Goal: Task Accomplishment & Management: Complete application form

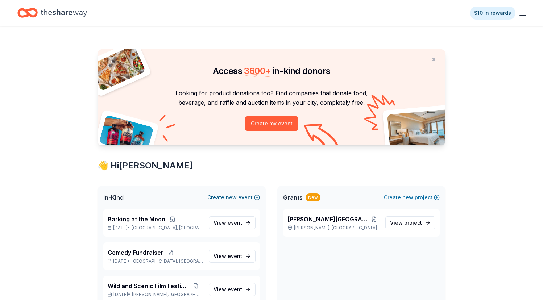
click at [226, 196] on button "Create new event" at bounding box center [233, 197] width 53 height 9
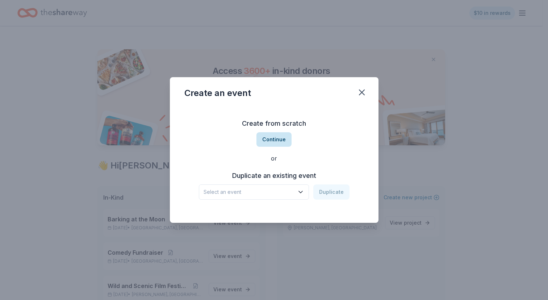
click at [278, 138] on button "Continue" at bounding box center [274, 139] width 35 height 14
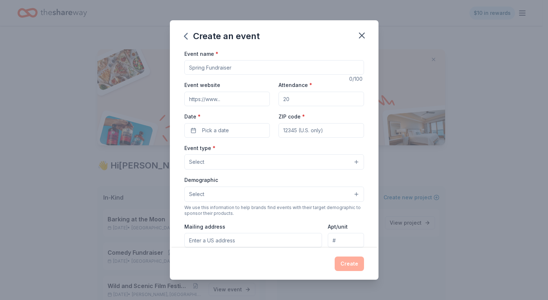
click at [245, 65] on input "Event name *" at bounding box center [274, 67] width 180 height 14
type input "Fall Artist Market"
click at [292, 100] on input "Attendance *" at bounding box center [322, 99] width 86 height 14
type input "100"
click at [226, 127] on span "Pick a date" at bounding box center [215, 130] width 27 height 9
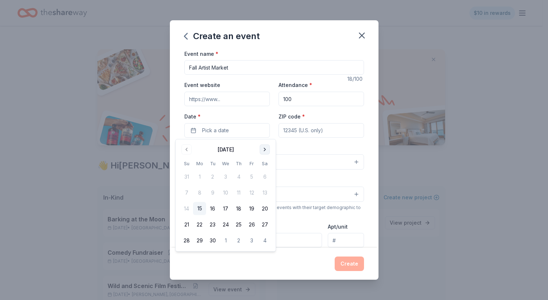
click at [264, 149] on button "Go to next month" at bounding box center [265, 150] width 10 height 10
click at [266, 178] on button "1" at bounding box center [264, 176] width 13 height 13
click at [303, 132] on input "ZIP code *" at bounding box center [322, 130] width 86 height 14
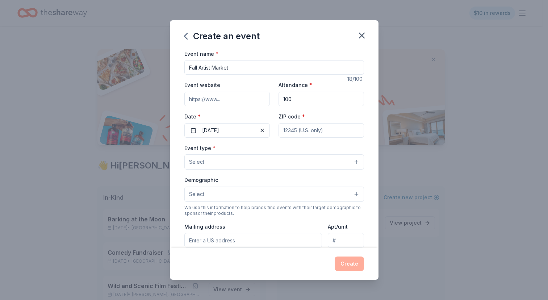
type input "35116"
type input "586 Morris Majestic Rd"
click at [283, 162] on button "Select" at bounding box center [274, 161] width 180 height 15
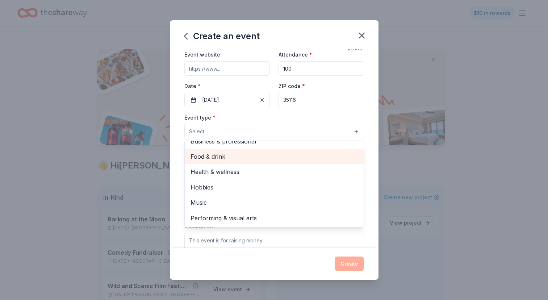
scroll to position [32, 0]
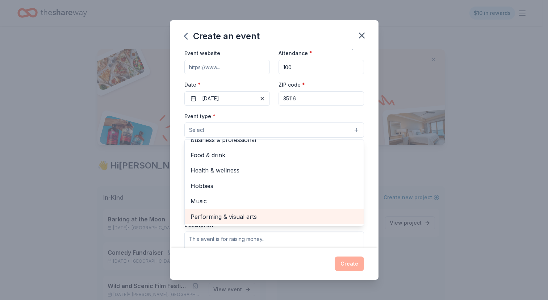
click at [251, 217] on span "Performing & visual arts" at bounding box center [274, 216] width 167 height 9
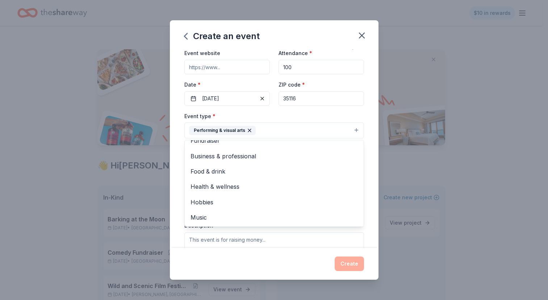
click at [364, 163] on div "Event name * Fall Artist Market 18 /100 Event website Attendance * 100 Date * 1…" at bounding box center [274, 148] width 209 height 199
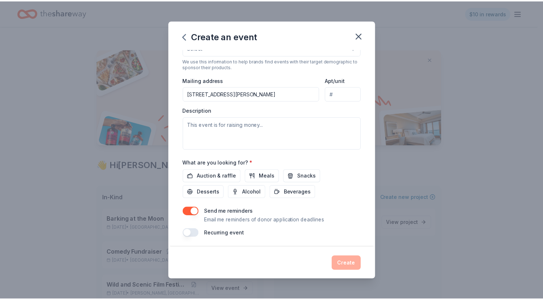
scroll to position [148, 0]
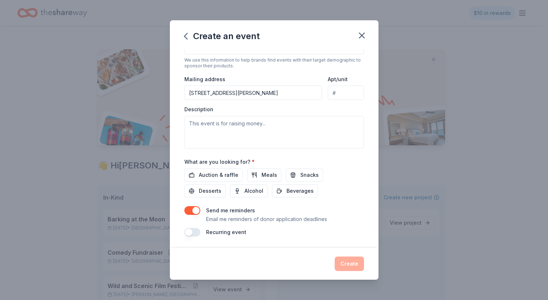
click at [196, 210] on button "button" at bounding box center [192, 210] width 16 height 9
click at [266, 175] on span "Meals" at bounding box center [270, 175] width 16 height 9
click at [300, 172] on span "Snacks" at bounding box center [309, 175] width 18 height 9
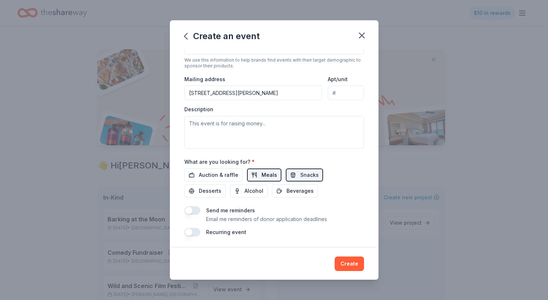
click at [263, 178] on span "Meals" at bounding box center [270, 175] width 16 height 9
click at [287, 190] on span "Beverages" at bounding box center [300, 191] width 27 height 9
click at [207, 190] on span "Desserts" at bounding box center [210, 191] width 22 height 9
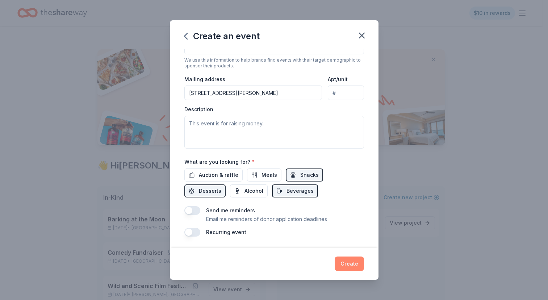
click at [352, 264] on button "Create" at bounding box center [349, 264] width 29 height 14
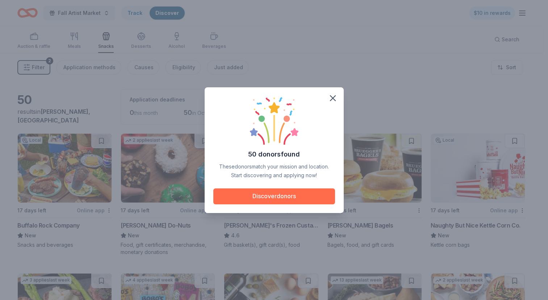
click at [296, 196] on button "Discover donors" at bounding box center [274, 196] width 122 height 16
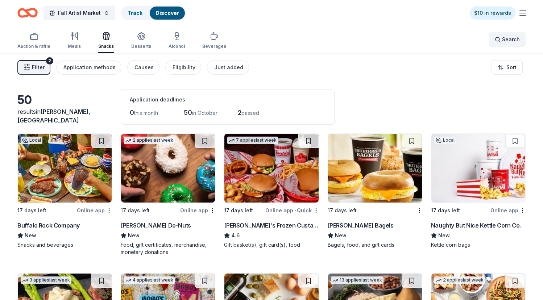
click at [514, 41] on span "Search" at bounding box center [511, 39] width 18 height 9
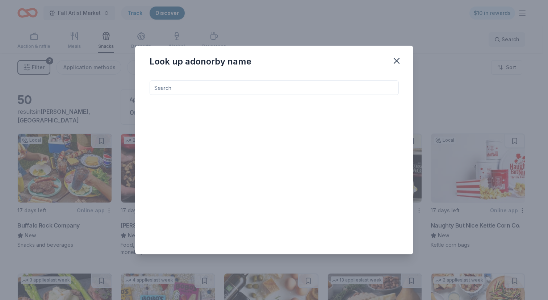
type input "4"
click at [396, 61] on icon "button" at bounding box center [396, 60] width 5 height 5
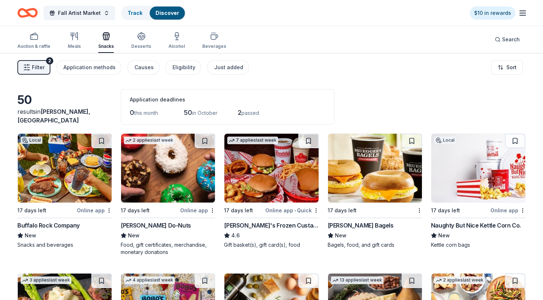
click at [28, 11] on icon "Home" at bounding box center [30, 12] width 11 height 7
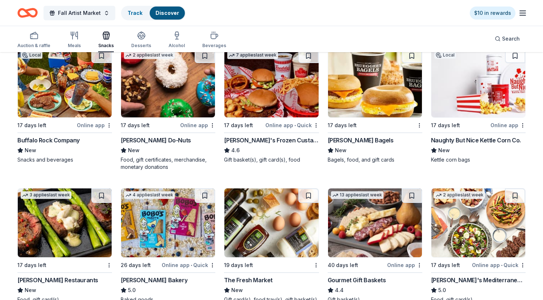
scroll to position [86, 0]
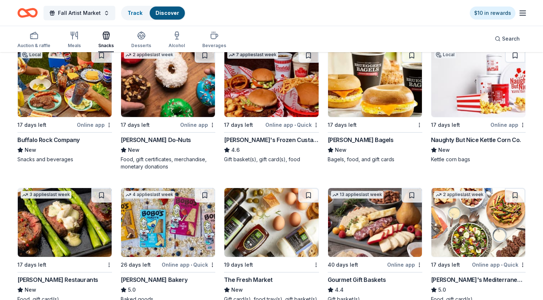
click at [469, 102] on img at bounding box center [478, 82] width 94 height 69
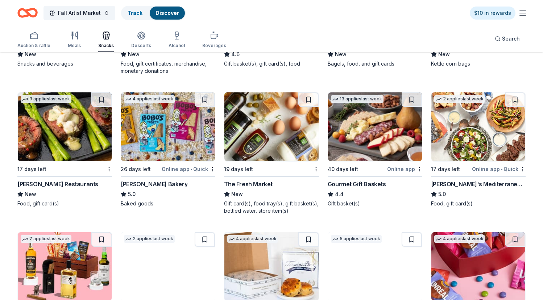
scroll to position [182, 0]
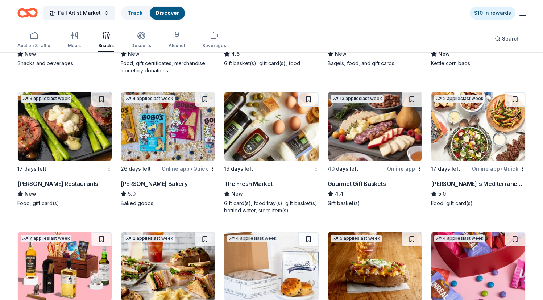
click at [170, 122] on img at bounding box center [168, 126] width 94 height 69
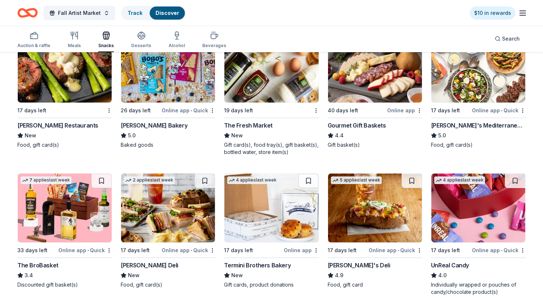
scroll to position [246, 0]
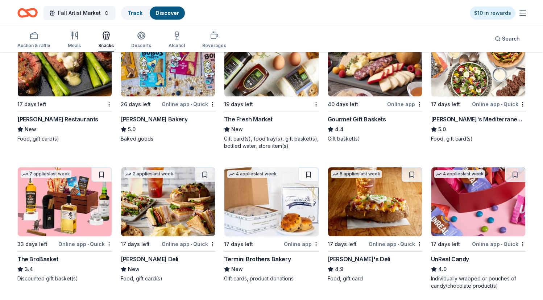
click at [474, 82] on img at bounding box center [478, 62] width 94 height 69
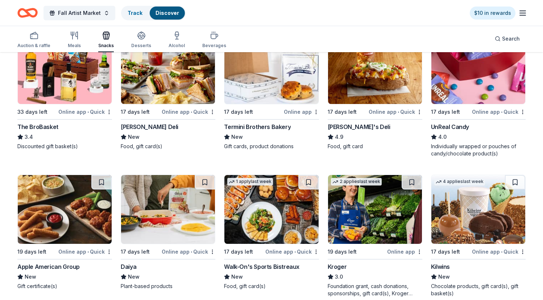
scroll to position [380, 0]
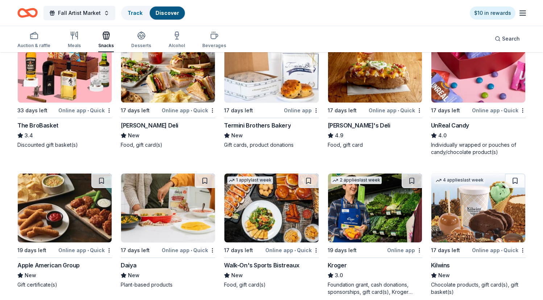
click at [478, 86] on img at bounding box center [478, 68] width 94 height 69
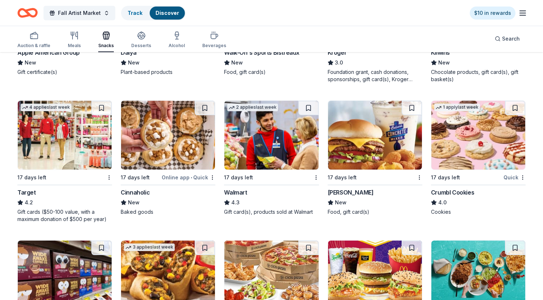
scroll to position [593, 0]
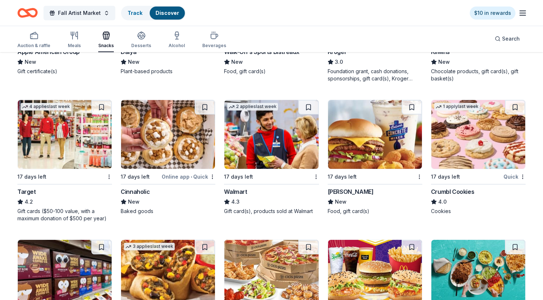
click at [149, 147] on img at bounding box center [168, 134] width 94 height 69
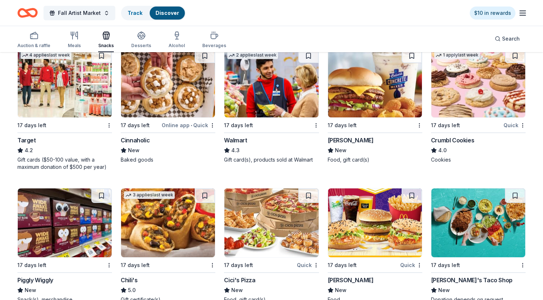
scroll to position [646, 0]
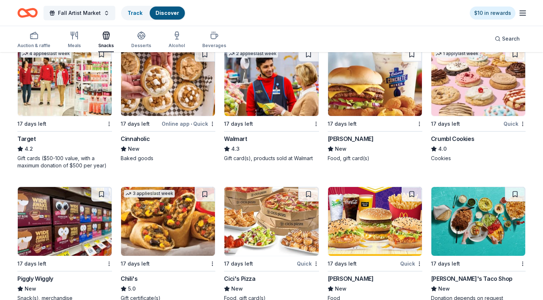
click at [466, 90] on img at bounding box center [478, 81] width 94 height 69
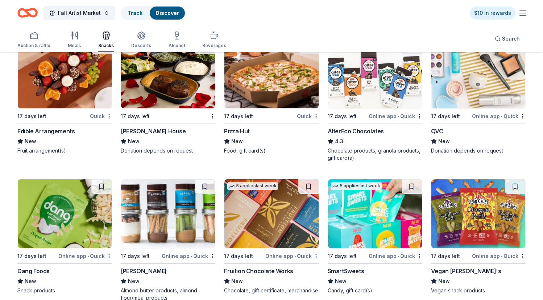
scroll to position [1062, 0]
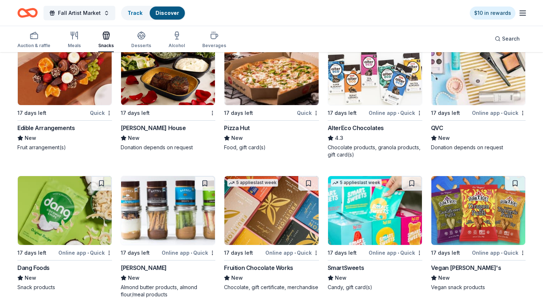
click at [372, 128] on div "AlterEco Chocolates" at bounding box center [356, 128] width 56 height 9
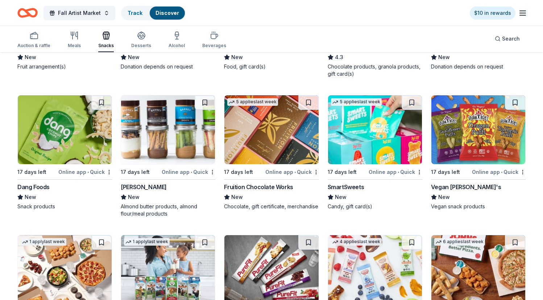
scroll to position [1144, 0]
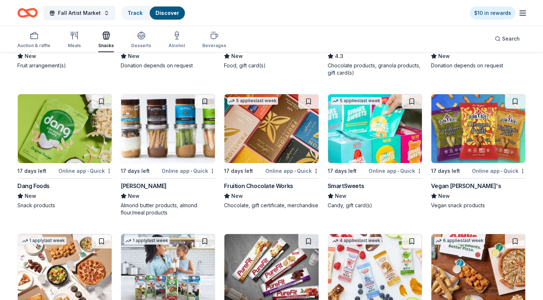
click at [54, 150] on img at bounding box center [65, 128] width 94 height 69
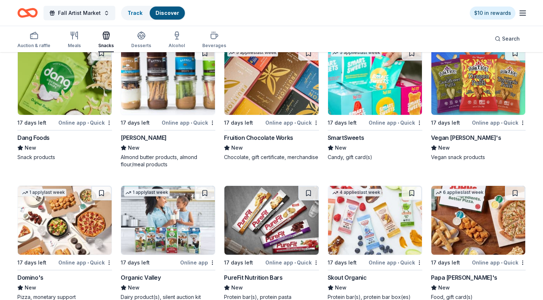
scroll to position [1176, 0]
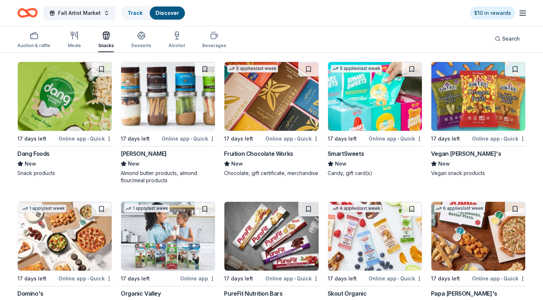
click at [368, 103] on img at bounding box center [375, 96] width 94 height 69
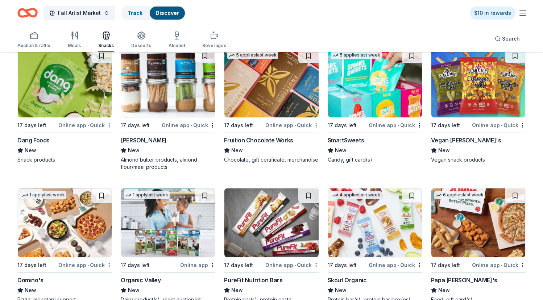
scroll to position [1215, 0]
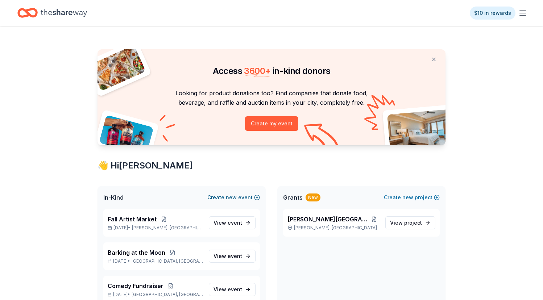
click at [236, 196] on span "new" at bounding box center [231, 197] width 11 height 9
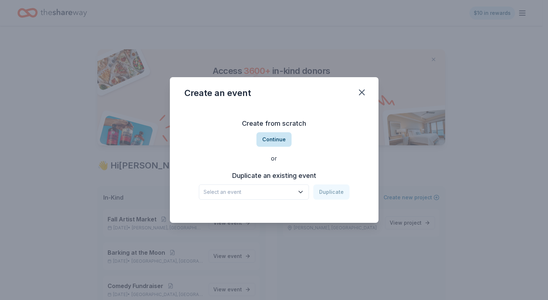
click at [277, 142] on button "Continue" at bounding box center [274, 139] width 35 height 14
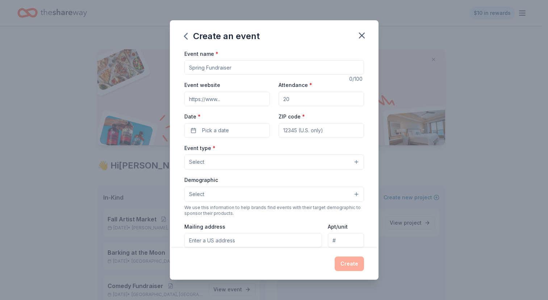
click at [233, 64] on input "Event name *" at bounding box center [274, 67] width 180 height 14
type input "Casino Night"
click at [289, 97] on input "Attendance *" at bounding box center [322, 99] width 86 height 14
type input "200"
click at [227, 127] on span "Pick a date" at bounding box center [215, 130] width 27 height 9
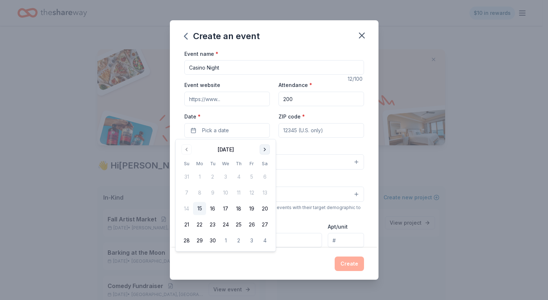
click at [264, 147] on button "Go to next month" at bounding box center [265, 150] width 10 height 10
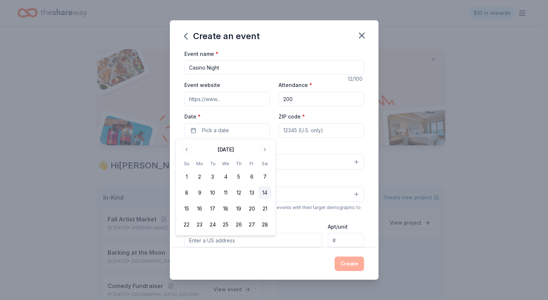
click at [264, 192] on button "14" at bounding box center [264, 192] width 13 height 13
click at [288, 131] on input "ZIP code *" at bounding box center [322, 130] width 86 height 14
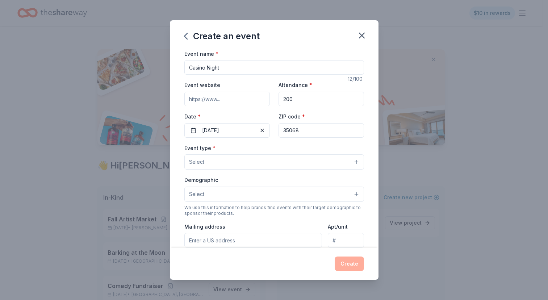
type input "35068"
click at [288, 158] on button "Select" at bounding box center [274, 161] width 180 height 15
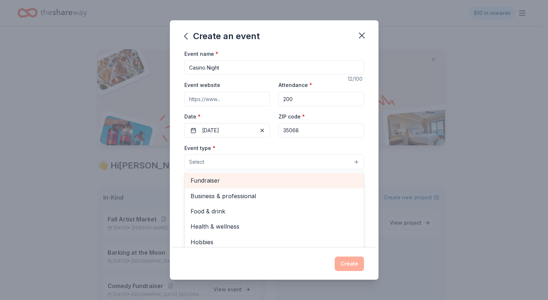
click at [255, 180] on span "Fundraiser" at bounding box center [274, 180] width 167 height 9
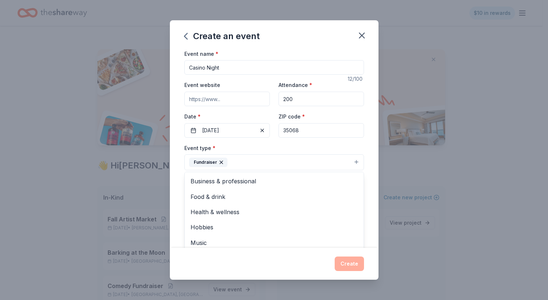
click at [355, 145] on div "Event type * Fundraiser Business & professional Food & drink Health & wellness …" at bounding box center [274, 156] width 180 height 27
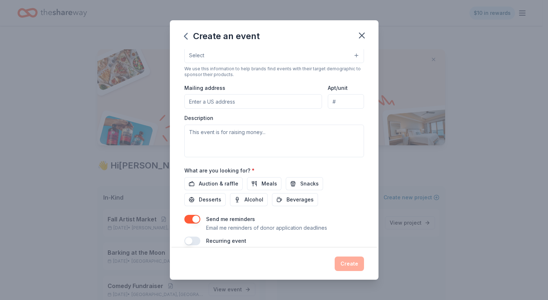
scroll to position [148, 0]
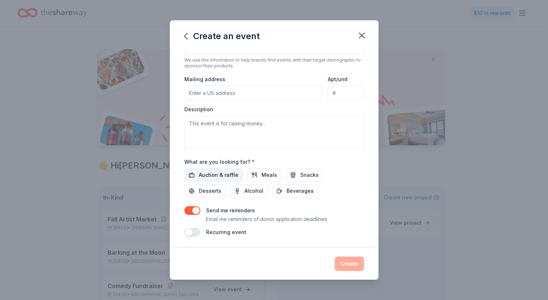
click at [209, 172] on span "Auction & raffle" at bounding box center [218, 175] width 39 height 9
click at [243, 191] on button "Alcohol" at bounding box center [249, 190] width 38 height 13
click at [197, 211] on button "button" at bounding box center [192, 210] width 16 height 9
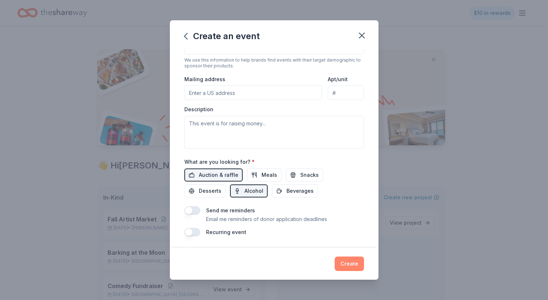
click at [353, 265] on button "Create" at bounding box center [349, 264] width 29 height 14
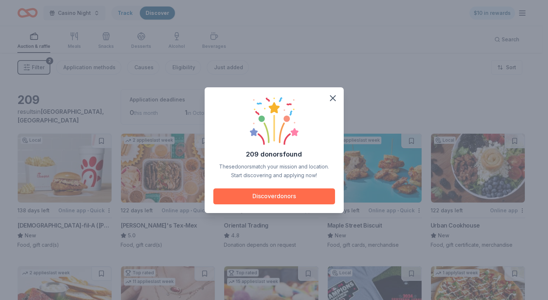
click at [282, 194] on button "Discover donors" at bounding box center [274, 196] width 122 height 16
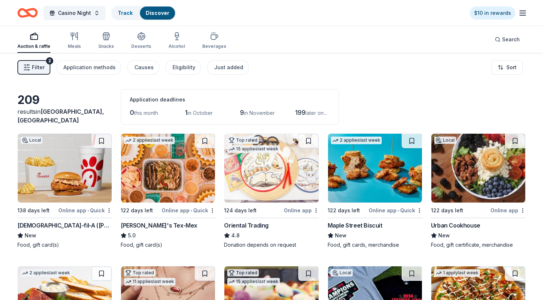
click at [23, 12] on icon "Home" at bounding box center [27, 12] width 20 height 17
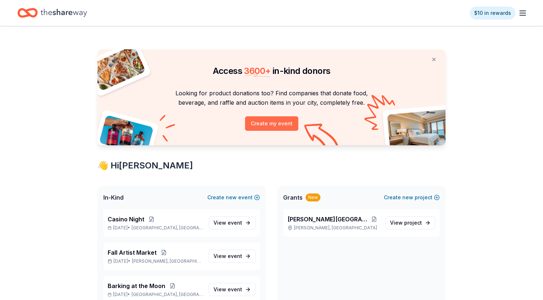
click at [281, 124] on button "Create my event" at bounding box center [271, 123] width 53 height 14
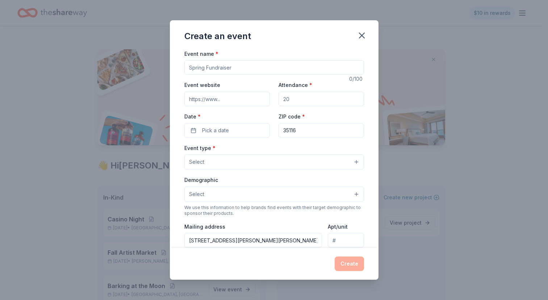
click at [228, 68] on input "Event name *" at bounding box center [274, 67] width 180 height 14
type input "A"
type input "Spring Artist Market"
click at [287, 99] on input "Attendance *" at bounding box center [322, 99] width 86 height 14
type input "100"
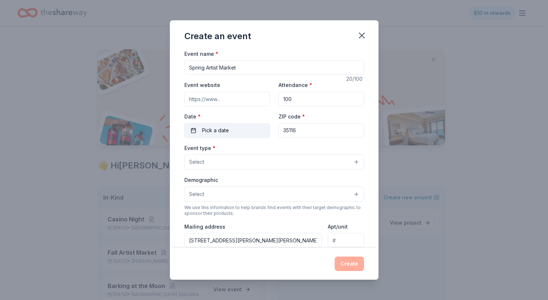
click at [215, 132] on span "Pick a date" at bounding box center [215, 130] width 27 height 9
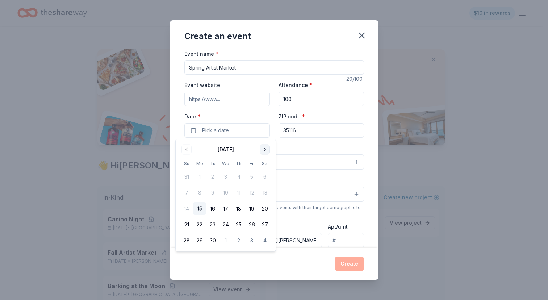
click at [265, 150] on button "Go to next month" at bounding box center [265, 150] width 10 height 10
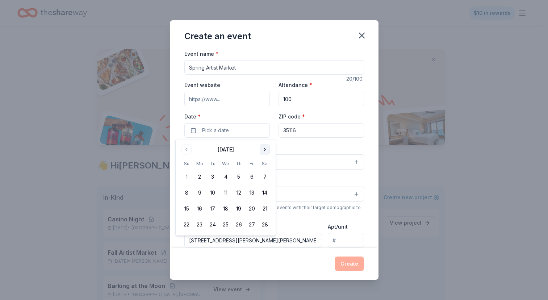
click at [265, 150] on button "Go to next month" at bounding box center [265, 150] width 10 height 10
click at [266, 178] on button "4" at bounding box center [264, 176] width 13 height 13
click at [314, 146] on div "Event type * Select" at bounding box center [274, 156] width 180 height 26
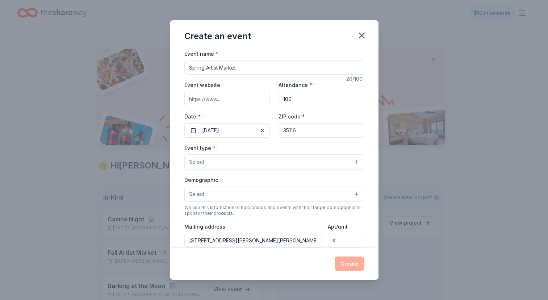
click at [311, 163] on button "Select" at bounding box center [274, 161] width 180 height 15
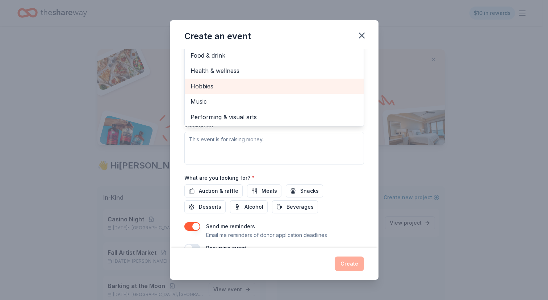
scroll to position [147, 0]
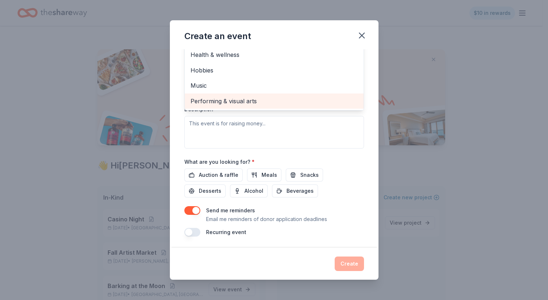
click at [248, 99] on span "Performing & visual arts" at bounding box center [274, 100] width 167 height 9
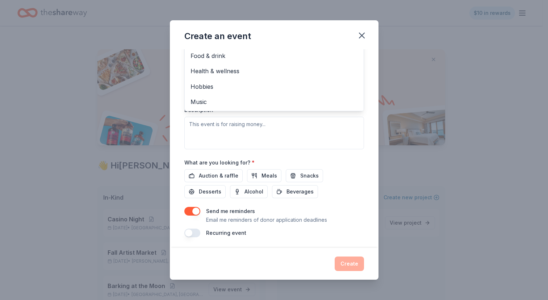
click at [327, 161] on div "Event name * Spring Artist Market 20 /100 Event website Attendance * 100 Date *…" at bounding box center [274, 70] width 180 height 336
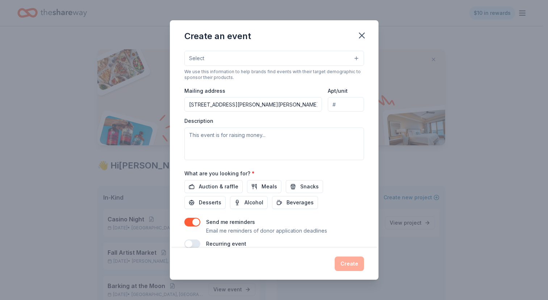
scroll to position [148, 0]
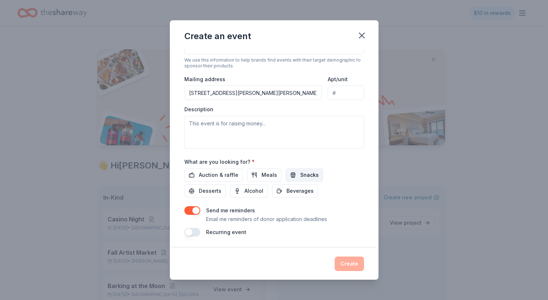
click at [300, 172] on span "Snacks" at bounding box center [309, 175] width 18 height 9
click at [296, 191] on span "Beverages" at bounding box center [300, 191] width 27 height 9
click at [197, 211] on button "button" at bounding box center [192, 210] width 16 height 9
click at [348, 264] on button "Create" at bounding box center [349, 264] width 29 height 14
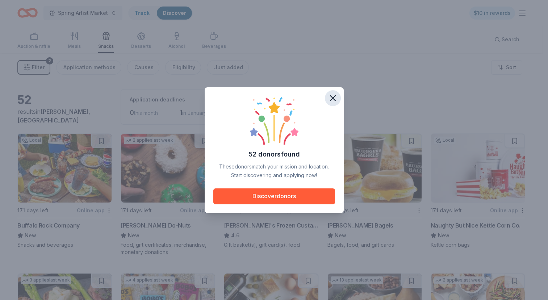
click at [337, 96] on icon "button" at bounding box center [333, 98] width 10 height 10
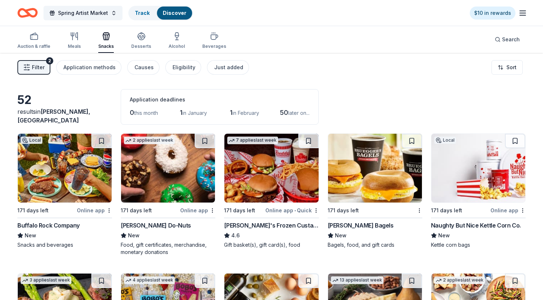
click at [27, 12] on icon "Home" at bounding box center [30, 12] width 11 height 7
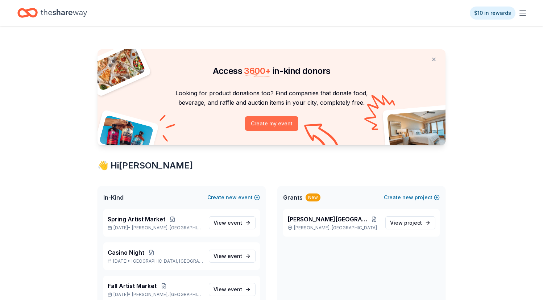
click at [263, 122] on button "Create my event" at bounding box center [271, 123] width 53 height 14
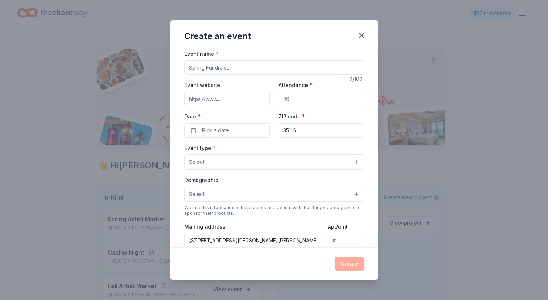
click at [242, 69] on input "Event name *" at bounding box center [274, 67] width 180 height 14
type input "Impact Book Festival"
type input "300"
click at [237, 129] on button "Pick a date" at bounding box center [227, 130] width 86 height 14
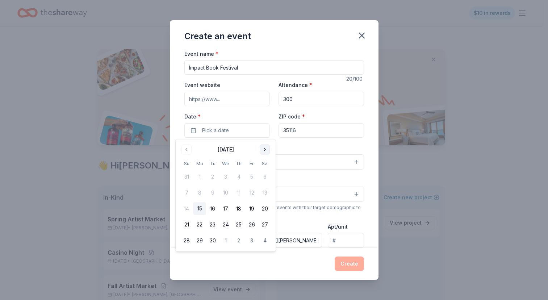
click at [266, 151] on button "Go to next month" at bounding box center [265, 150] width 10 height 10
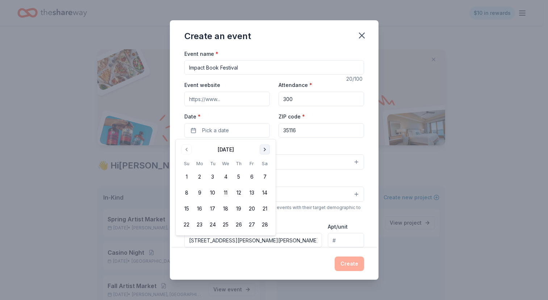
click at [266, 151] on button "Go to next month" at bounding box center [265, 150] width 10 height 10
click at [265, 206] on button "18" at bounding box center [264, 208] width 13 height 13
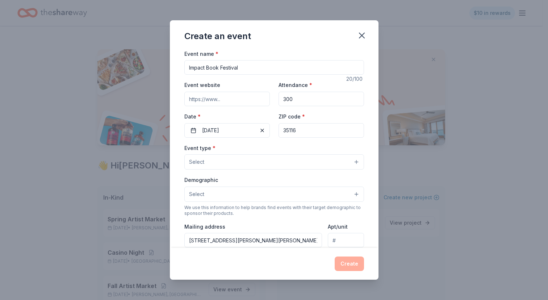
drag, startPoint x: 305, startPoint y: 134, endPoint x: 276, endPoint y: 129, distance: 30.1
click at [279, 129] on input "35116" at bounding box center [322, 130] width 86 height 14
type input "35068"
click at [317, 165] on button "Select" at bounding box center [274, 161] width 180 height 15
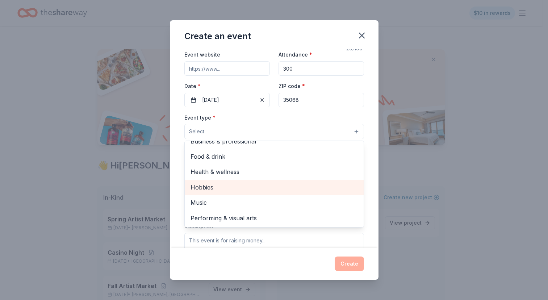
scroll to position [31, 0]
click at [209, 184] on span "Hobbies" at bounding box center [274, 186] width 167 height 9
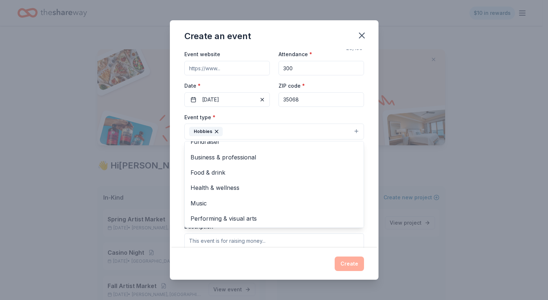
click at [367, 177] on div "Event name * Impact Book Festival 20 /100 Event website Attendance * 300 Date *…" at bounding box center [274, 148] width 209 height 199
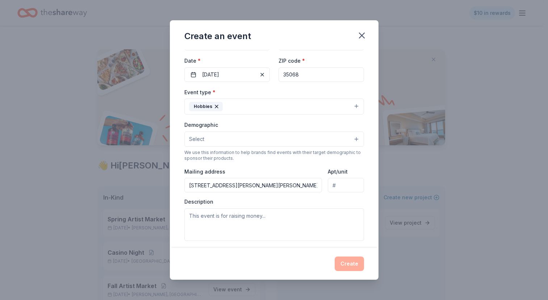
scroll to position [62, 0]
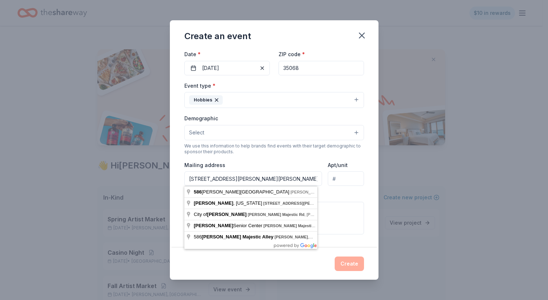
drag, startPoint x: 189, startPoint y: 179, endPoint x: 299, endPoint y: 180, distance: 109.8
click at [299, 180] on input "586 MORRIS MAJESTIC RD, Morris, AL, 35116-1245" at bounding box center [253, 178] width 138 height 14
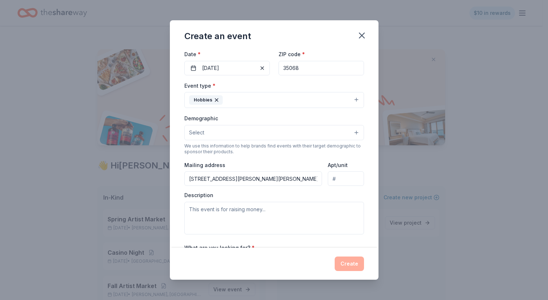
click at [347, 201] on div "Description" at bounding box center [274, 213] width 180 height 43
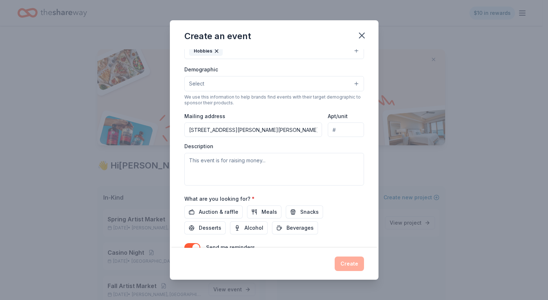
scroll to position [148, 0]
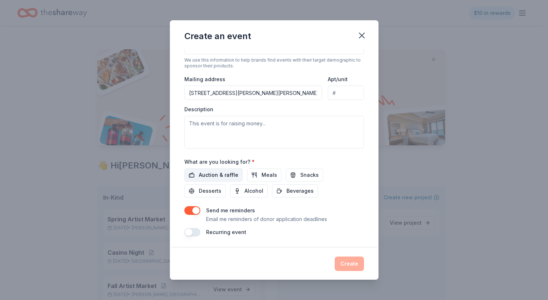
click at [215, 172] on span "Auction & raffle" at bounding box center [218, 175] width 39 height 9
click at [258, 172] on button "Meals" at bounding box center [264, 174] width 34 height 13
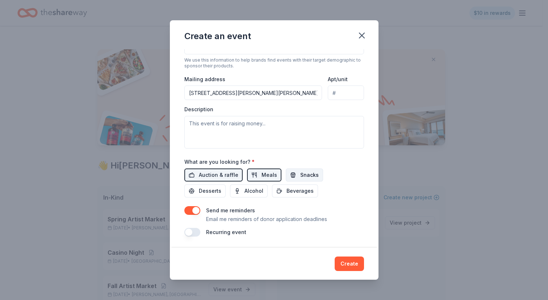
click at [300, 173] on span "Snacks" at bounding box center [309, 175] width 18 height 9
click at [200, 192] on span "Desserts" at bounding box center [210, 191] width 22 height 9
click at [251, 191] on span "Alcohol" at bounding box center [254, 191] width 19 height 9
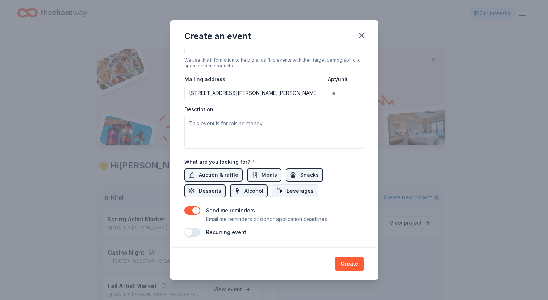
click at [290, 190] on span "Beverages" at bounding box center [300, 191] width 27 height 9
click at [197, 211] on button "button" at bounding box center [192, 210] width 16 height 9
click at [353, 264] on button "Create" at bounding box center [349, 264] width 29 height 14
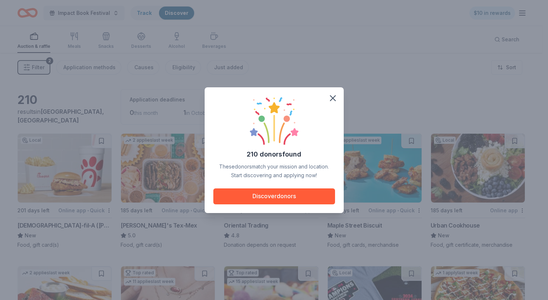
click at [29, 12] on div "210 donors found These donors match your mission and location. Start discoverin…" at bounding box center [274, 150] width 548 height 300
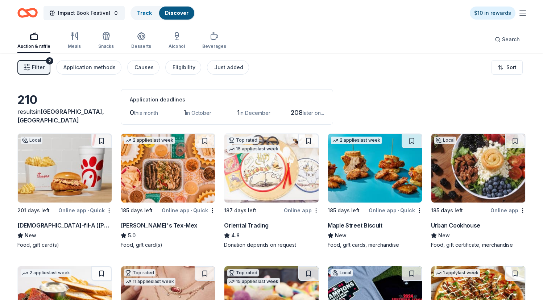
click at [29, 12] on icon "Home" at bounding box center [27, 12] width 20 height 17
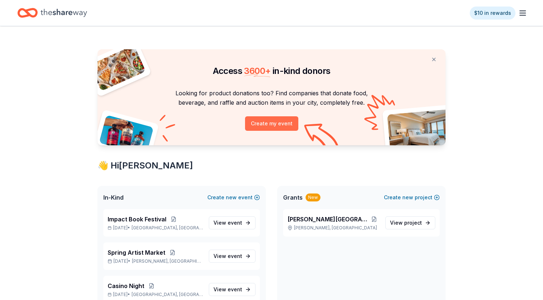
click at [266, 123] on button "Create my event" at bounding box center [271, 123] width 53 height 14
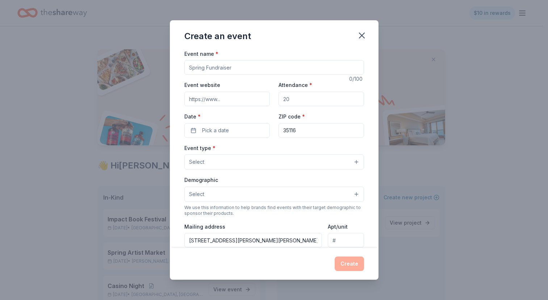
click at [242, 66] on input "Event name *" at bounding box center [274, 67] width 180 height 14
type input "Impact Arts Festival"
click at [286, 98] on input "Attendance *" at bounding box center [322, 99] width 86 height 14
type input "200"
click at [237, 132] on button "Pick a date" at bounding box center [227, 130] width 86 height 14
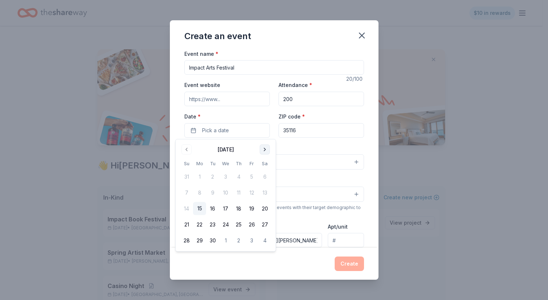
click at [265, 150] on button "Go to next month" at bounding box center [265, 150] width 10 height 10
click at [265, 149] on button "Go to next month" at bounding box center [265, 150] width 10 height 10
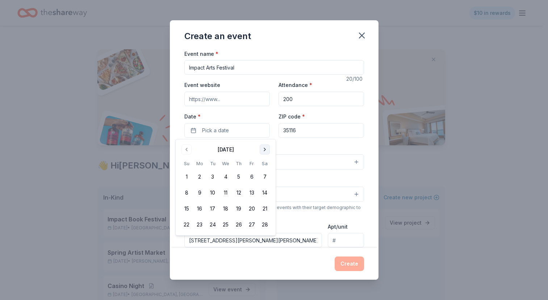
click at [265, 149] on button "Go to next month" at bounding box center [265, 150] width 10 height 10
click at [266, 178] on button "2" at bounding box center [264, 176] width 13 height 13
click at [311, 147] on div "Event type * Select" at bounding box center [274, 156] width 180 height 26
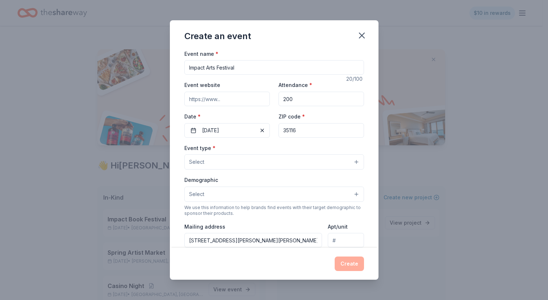
click at [309, 162] on button "Select" at bounding box center [274, 161] width 180 height 15
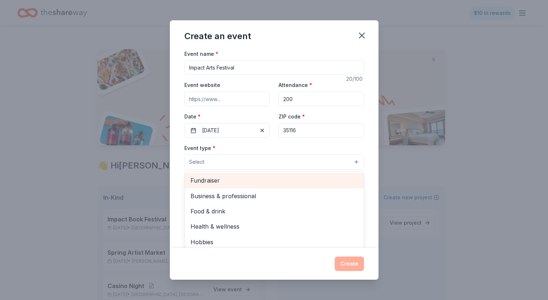
click at [249, 180] on span "Fundraiser" at bounding box center [274, 180] width 167 height 9
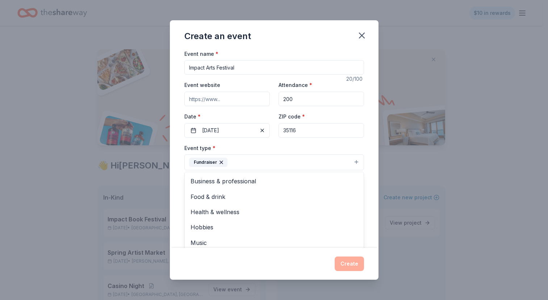
click at [360, 143] on div "Event name * Impact Arts Festival 20 /100 Event website Attendance * 200 Date *…" at bounding box center [274, 148] width 209 height 199
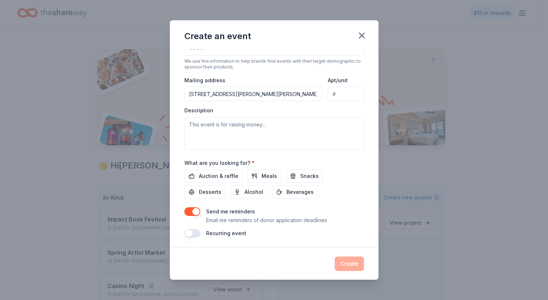
scroll to position [148, 0]
click at [196, 209] on button "button" at bounding box center [192, 210] width 16 height 9
click at [213, 172] on span "Auction & raffle" at bounding box center [218, 175] width 39 height 9
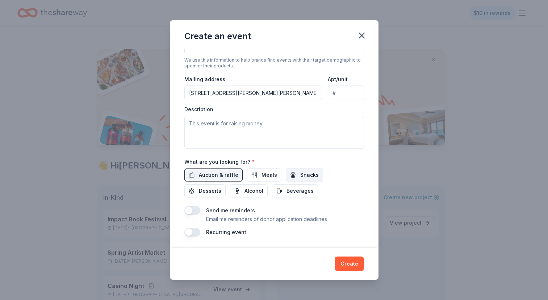
click at [311, 173] on span "Snacks" at bounding box center [309, 175] width 18 height 9
click at [262, 175] on span "Meals" at bounding box center [270, 175] width 16 height 9
click at [350, 266] on button "Create" at bounding box center [349, 264] width 29 height 14
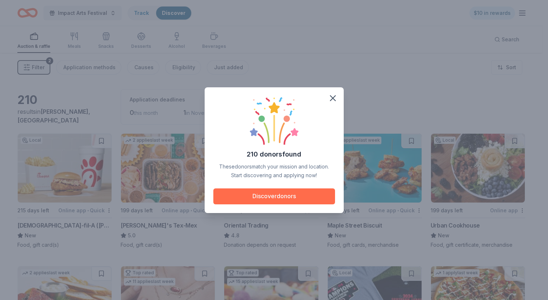
click at [297, 197] on button "Discover donors" at bounding box center [274, 196] width 122 height 16
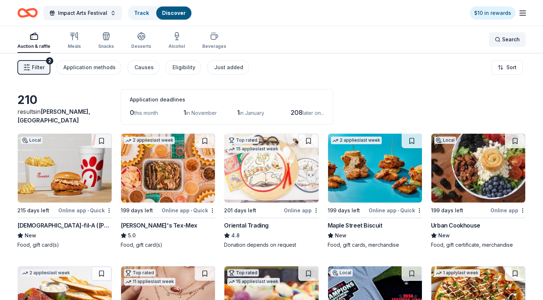
click at [502, 41] on div "Search" at bounding box center [507, 39] width 25 height 9
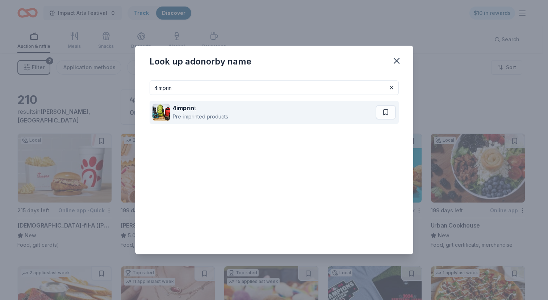
type input "4imprin"
click at [229, 115] on div "4imprin t Pre-imprinted products" at bounding box center [264, 112] width 223 height 23
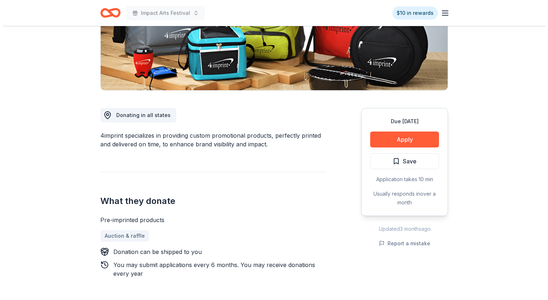
scroll to position [130, 0]
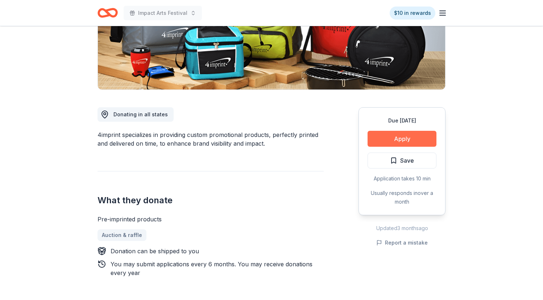
click at [403, 138] on button "Apply" at bounding box center [401, 139] width 69 height 16
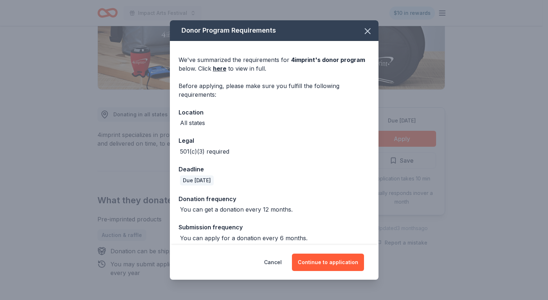
scroll to position [6, 0]
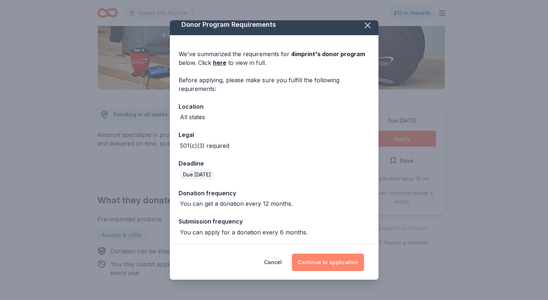
click at [326, 262] on button "Continue to application" at bounding box center [328, 262] width 72 height 17
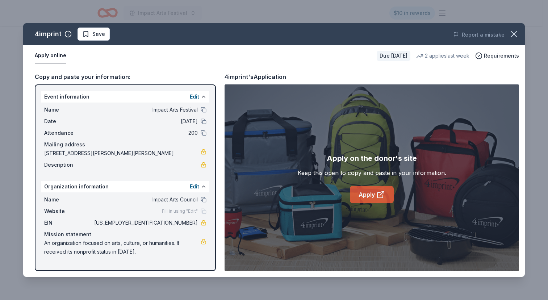
click at [374, 195] on link "Apply" at bounding box center [372, 194] width 44 height 17
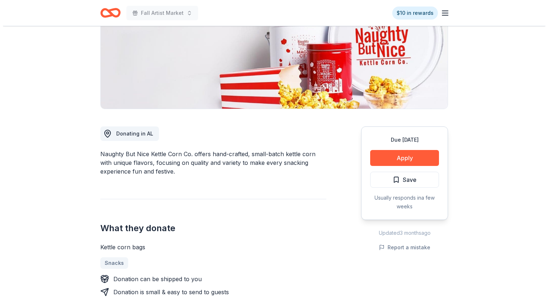
scroll to position [112, 0]
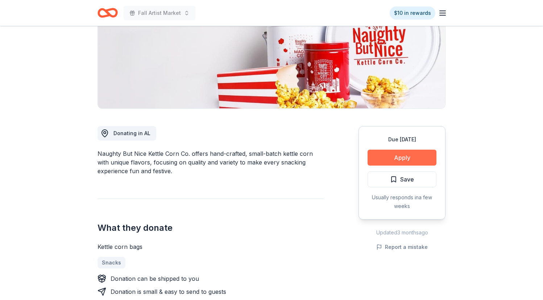
click at [411, 157] on button "Apply" at bounding box center [401, 158] width 69 height 16
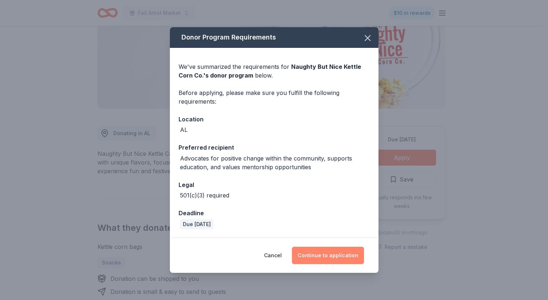
click at [329, 255] on button "Continue to application" at bounding box center [328, 255] width 72 height 17
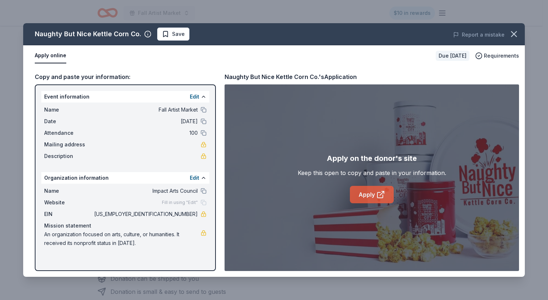
click at [375, 196] on link "Apply" at bounding box center [372, 194] width 44 height 17
click at [178, 36] on span "Save" at bounding box center [178, 34] width 13 height 9
click at [178, 36] on html "Fall Artist Market $10 in rewards Due in 17 days Share Naughty But Nice Kettle …" at bounding box center [274, 38] width 548 height 300
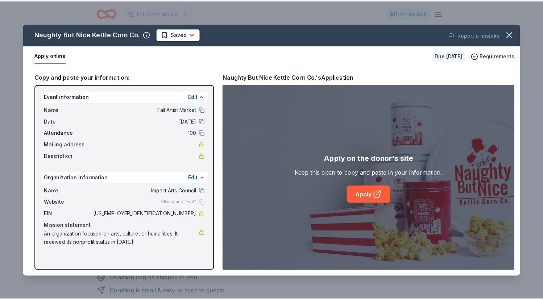
scroll to position [0, 0]
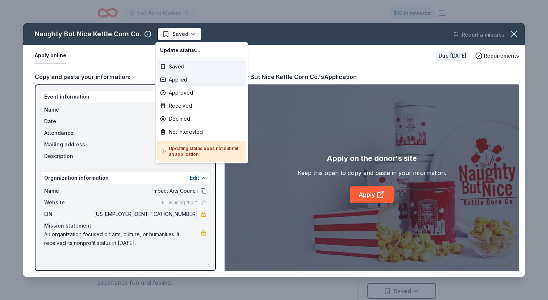
click at [175, 83] on div "Applied" at bounding box center [201, 79] width 89 height 13
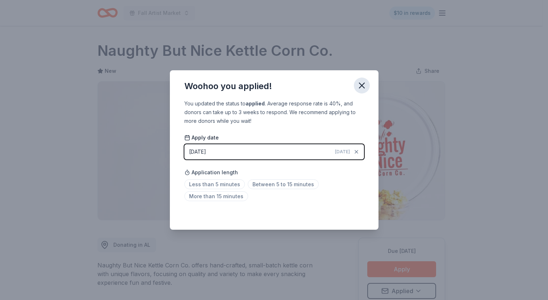
click at [363, 82] on icon "button" at bounding box center [362, 85] width 10 height 10
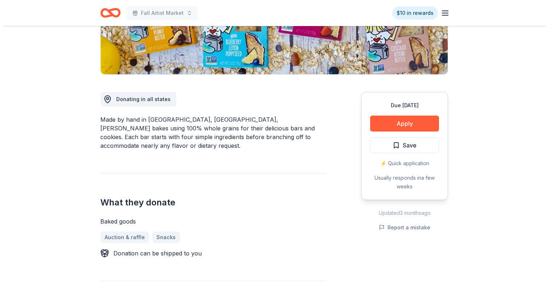
scroll to position [150, 0]
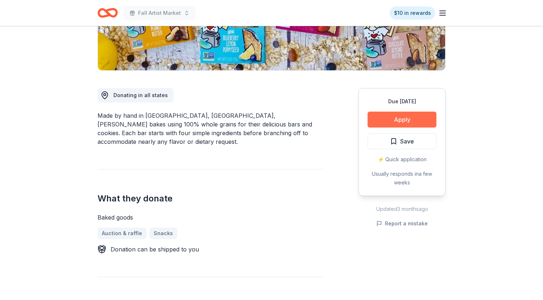
click at [409, 119] on button "Apply" at bounding box center [401, 120] width 69 height 16
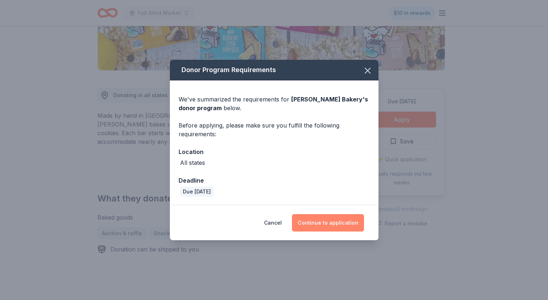
click at [326, 223] on button "Continue to application" at bounding box center [328, 222] width 72 height 17
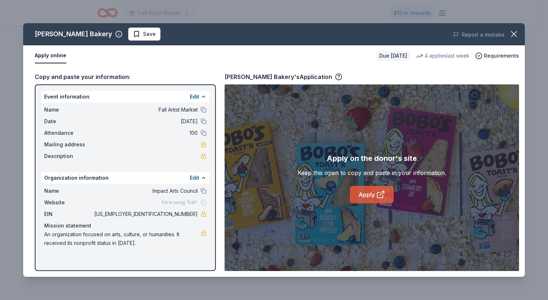
click at [378, 198] on icon at bounding box center [380, 194] width 9 height 9
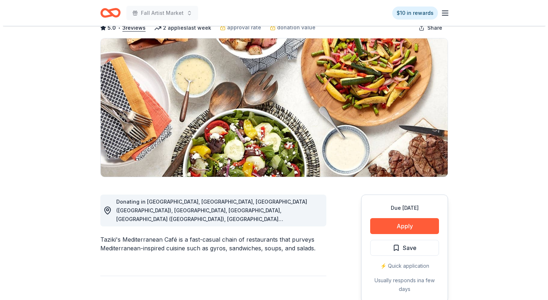
scroll to position [50, 0]
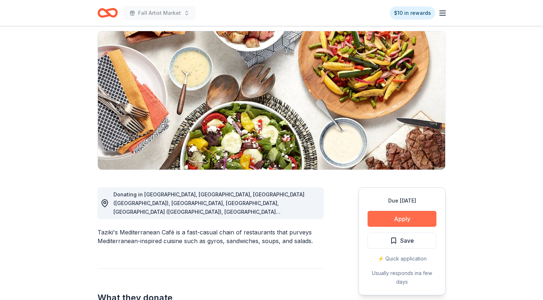
click at [399, 218] on button "Apply" at bounding box center [401, 219] width 69 height 16
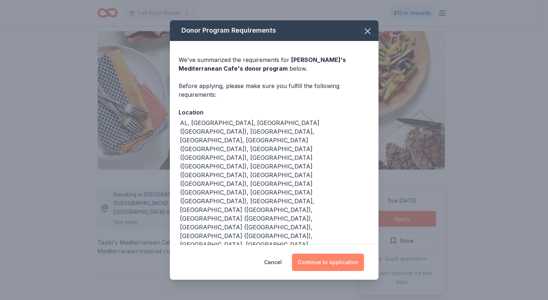
click at [317, 254] on button "Continue to application" at bounding box center [328, 262] width 72 height 17
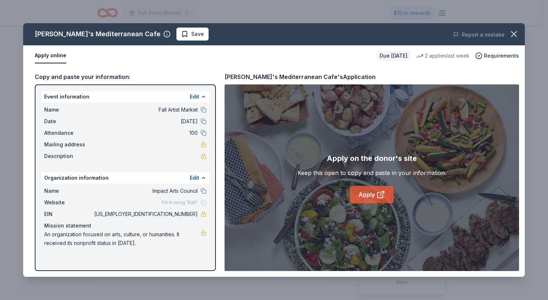
click at [367, 199] on link "Apply" at bounding box center [372, 194] width 44 height 17
click at [176, 37] on button "Save" at bounding box center [192, 34] width 32 height 13
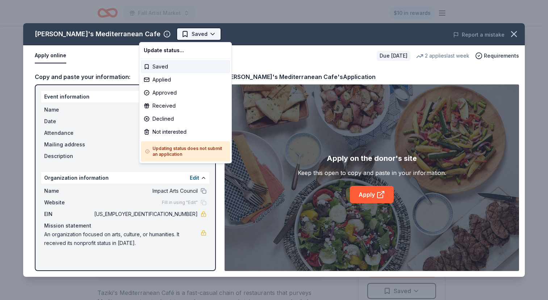
scroll to position [0, 0]
click at [172, 36] on html "Fall Artist Market $10 in rewards Due [DATE] Share Taziki's Mediterranean Cafe …" at bounding box center [274, 150] width 548 height 300
click at [167, 80] on div "Applied" at bounding box center [185, 79] width 89 height 13
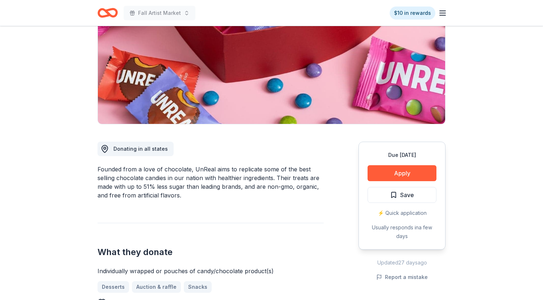
scroll to position [93, 0]
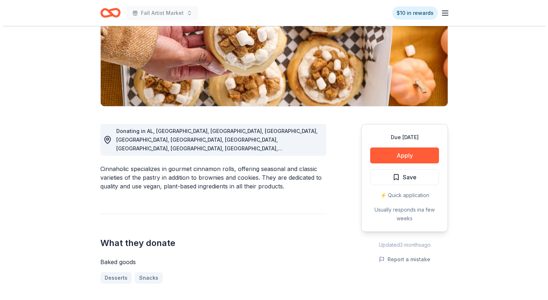
scroll to position [114, 0]
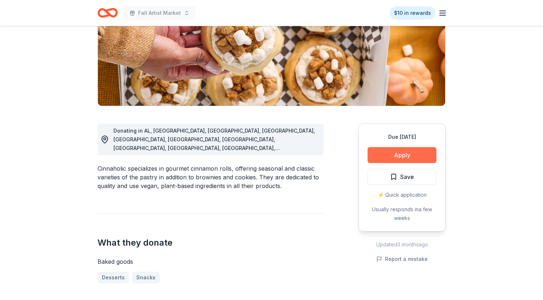
click at [404, 158] on button "Apply" at bounding box center [401, 155] width 69 height 16
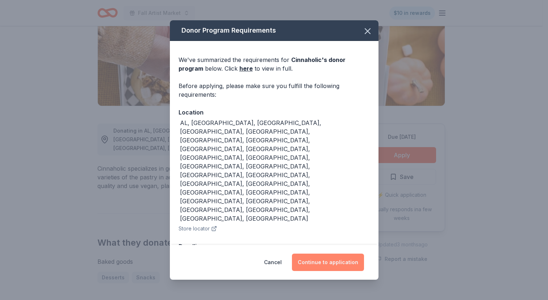
click at [325, 254] on button "Continue to application" at bounding box center [328, 262] width 72 height 17
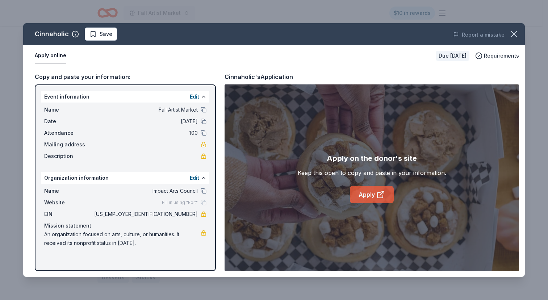
click at [379, 193] on icon at bounding box center [380, 194] width 9 height 9
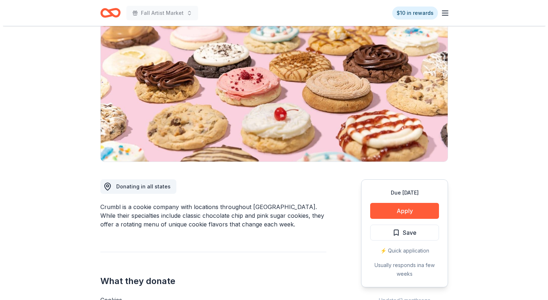
scroll to position [44, 0]
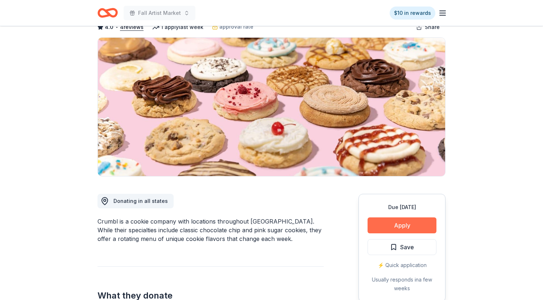
click at [400, 223] on button "Apply" at bounding box center [401, 225] width 69 height 16
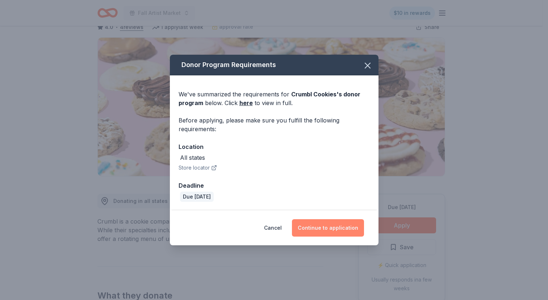
click at [331, 228] on button "Continue to application" at bounding box center [328, 227] width 72 height 17
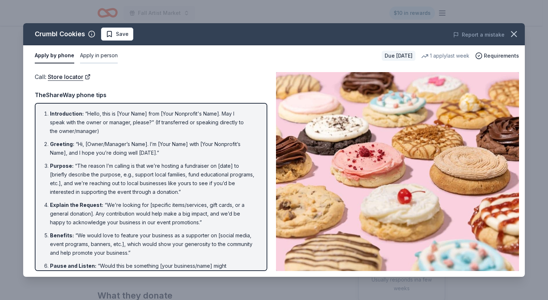
click at [98, 54] on button "Apply in person" at bounding box center [99, 55] width 38 height 15
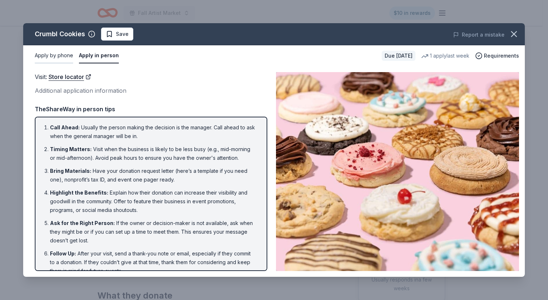
click at [57, 57] on button "Apply by phone" at bounding box center [54, 55] width 38 height 15
